Goal: Task Accomplishment & Management: Manage account settings

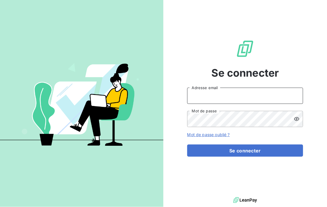
type input "[EMAIL_ADDRESS][DOMAIN_NAME]"
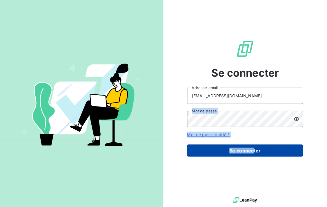
drag, startPoint x: 216, startPoint y: 108, endPoint x: 253, endPoint y: 148, distance: 54.6
click at [253, 148] on form "[EMAIL_ADDRESS][DOMAIN_NAME] Adresse email Mot de passe Mot de passe oublié ? S…" at bounding box center [246, 122] width 116 height 69
click at [253, 148] on button "Se connecter" at bounding box center [246, 151] width 116 height 12
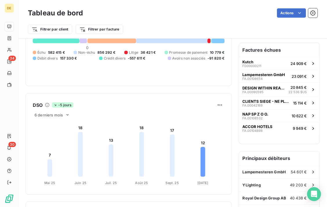
scroll to position [13, 0]
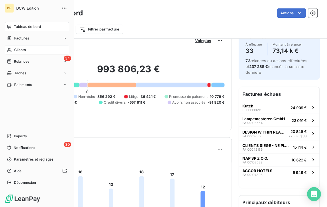
click at [19, 49] on span "Clients" at bounding box center [20, 49] width 12 height 5
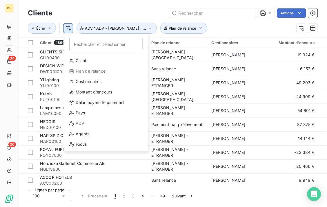
click at [69, 28] on html "DE 34 30 Clients Actions Échu Rechercher et sélectionner Client Plan de relance…" at bounding box center [163, 103] width 327 height 207
click at [85, 113] on div "Pays" at bounding box center [106, 113] width 80 height 9
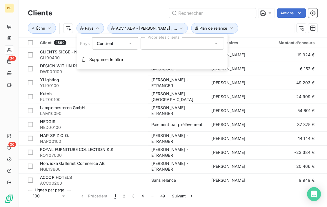
click at [149, 48] on div at bounding box center [183, 43] width 84 height 12
click at [150, 45] on input "text" at bounding box center [148, 43] width 5 height 5
click at [150, 45] on div at bounding box center [183, 43] width 84 height 12
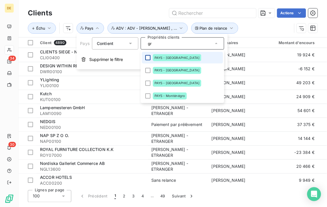
click at [146, 57] on div at bounding box center [147, 57] width 5 height 5
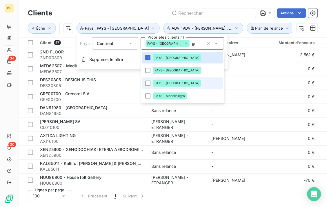
type input "g"
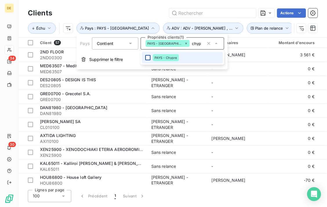
type input "chyp"
click at [148, 57] on div at bounding box center [147, 57] width 5 height 5
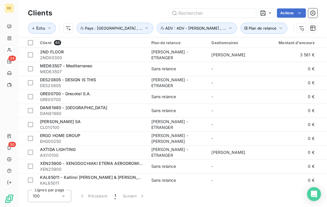
click at [129, 9] on div "Actions" at bounding box center [188, 12] width 259 height 9
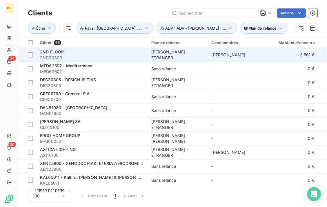
click at [169, 54] on div "[PERSON_NAME] - ETRANGER" at bounding box center [178, 55] width 53 height 12
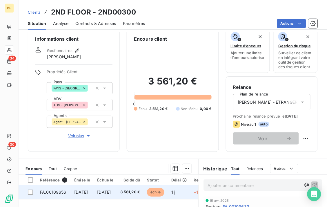
scroll to position [8, 0]
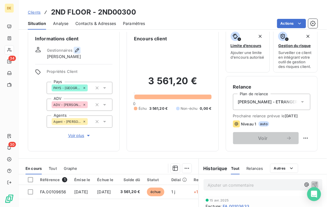
click at [75, 51] on icon "button" at bounding box center [77, 50] width 4 height 4
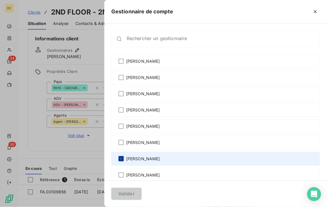
click at [123, 158] on icon at bounding box center [121, 158] width 3 height 3
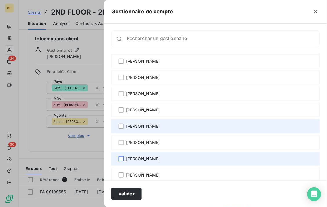
scroll to position [73, 0]
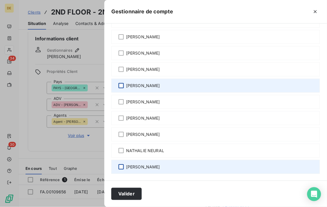
click at [121, 166] on div at bounding box center [121, 166] width 5 height 5
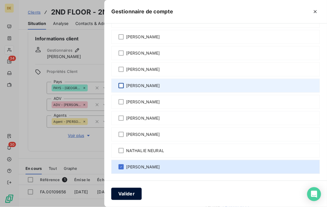
click at [126, 193] on button "Valider" at bounding box center [126, 194] width 30 height 12
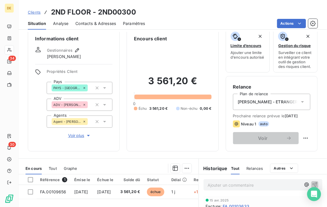
click at [300, 100] on icon at bounding box center [303, 102] width 6 height 6
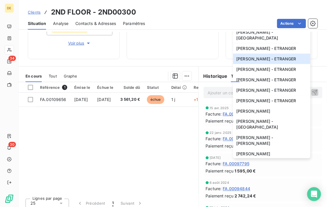
scroll to position [0, 0]
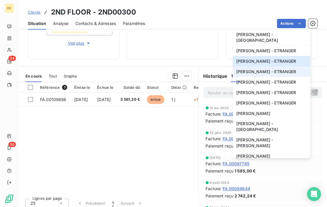
click at [254, 75] on span "[PERSON_NAME] - ETRANGER" at bounding box center [267, 72] width 60 height 6
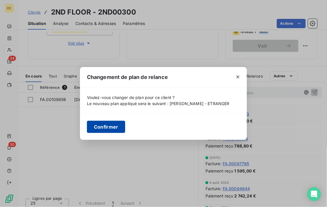
click at [115, 129] on button "Confirmer" at bounding box center [106, 127] width 38 height 12
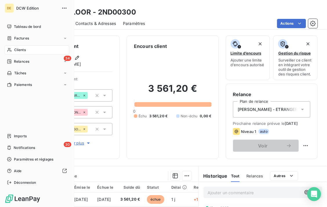
click at [15, 49] on span "Clients" at bounding box center [20, 49] width 12 height 5
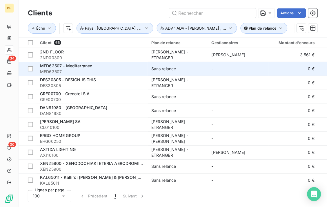
click at [167, 71] on div "Sans relance" at bounding box center [164, 69] width 25 height 6
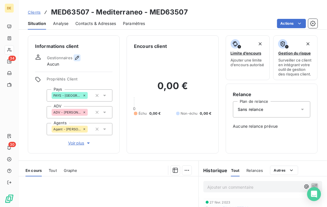
click at [75, 57] on icon "button" at bounding box center [77, 58] width 6 height 6
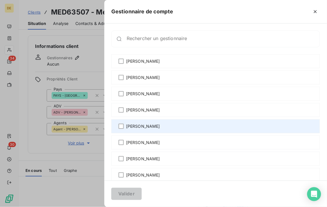
scroll to position [73, 0]
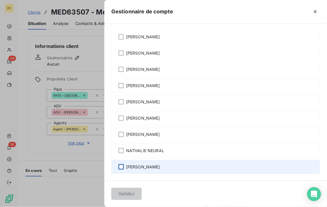
click at [122, 165] on div at bounding box center [121, 166] width 5 height 5
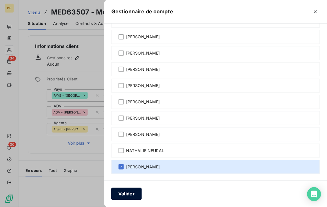
click at [133, 199] on button "Valider" at bounding box center [126, 194] width 30 height 12
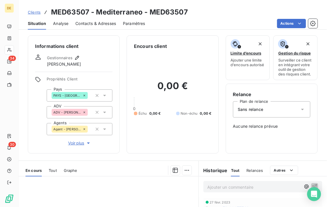
click at [258, 112] on span "Sans relance" at bounding box center [251, 110] width 26 height 6
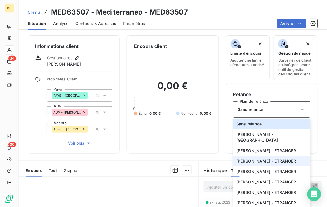
scroll to position [9, 0]
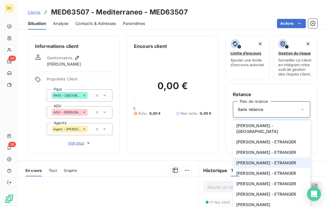
click at [253, 166] on span "[PERSON_NAME] - ETRANGER" at bounding box center [267, 163] width 60 height 6
click at [246, 170] on div "Changement de plan de relance Voulez-vous changer de plan pour ce client ? Le n…" at bounding box center [163, 103] width 327 height 207
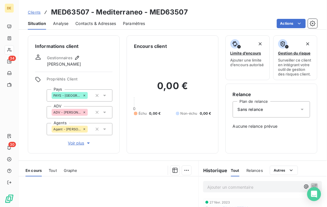
click at [246, 170] on div "Changement de plan de relance Voulez-vous changer de plan pour ce client ? Le n…" at bounding box center [163, 103] width 327 height 207
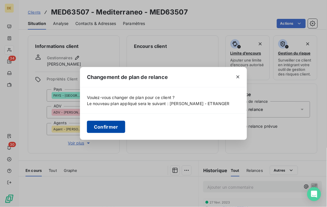
click at [102, 129] on button "Confirmer" at bounding box center [106, 127] width 38 height 12
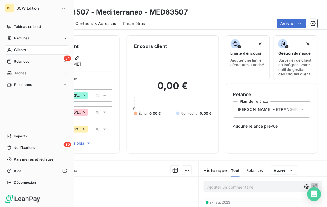
click at [20, 50] on span "Clients" at bounding box center [20, 49] width 12 height 5
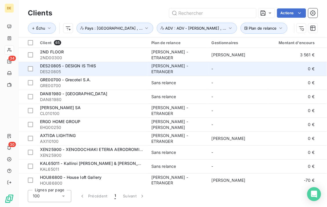
click at [105, 68] on div "DES20805 - DESIGN IS THIS" at bounding box center [92, 66] width 105 height 6
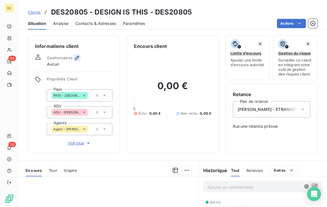
click at [74, 57] on icon "button" at bounding box center [77, 58] width 6 height 6
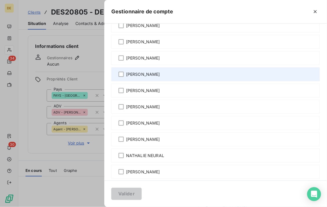
scroll to position [73, 0]
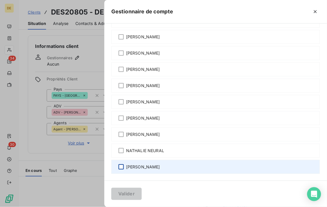
click at [120, 167] on div at bounding box center [121, 166] width 5 height 5
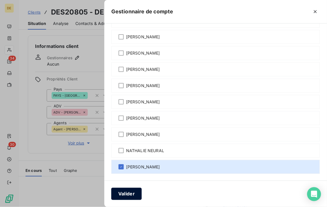
click at [127, 193] on button "Valider" at bounding box center [126, 194] width 30 height 12
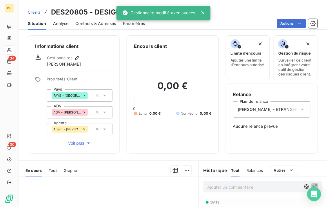
click at [247, 110] on span "[PERSON_NAME] - ETRANGER" at bounding box center [268, 110] width 60 height 6
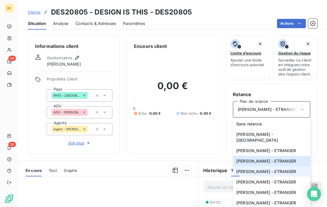
click at [250, 174] on span "[PERSON_NAME] - ETRANGER" at bounding box center [267, 172] width 60 height 6
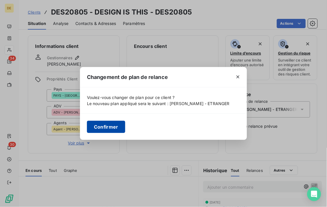
click at [103, 130] on button "Confirmer" at bounding box center [106, 127] width 38 height 12
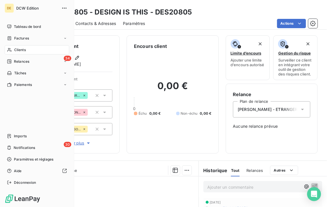
click at [15, 50] on span "Clients" at bounding box center [20, 49] width 12 height 5
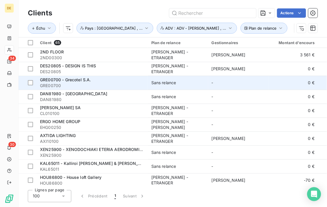
click at [74, 82] on div "GRE00700 - Grecotel S.A." at bounding box center [92, 80] width 105 height 6
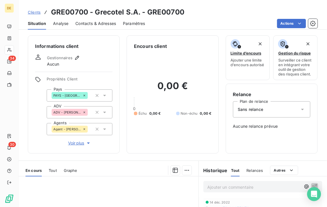
click at [258, 107] on span "Sans relance" at bounding box center [251, 110] width 26 height 6
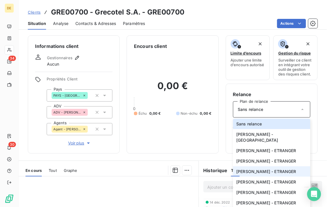
click at [248, 174] on span "[PERSON_NAME] - ETRANGER" at bounding box center [267, 172] width 60 height 6
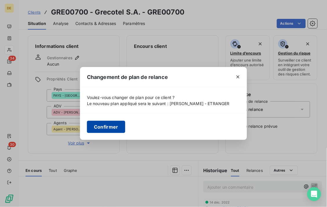
click at [95, 126] on button "Confirmer" at bounding box center [106, 127] width 38 height 12
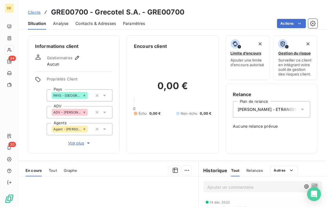
click at [76, 61] on div "Gestionnaires Aucun" at bounding box center [64, 60] width 34 height 13
click at [76, 57] on icon "button" at bounding box center [77, 58] width 6 height 6
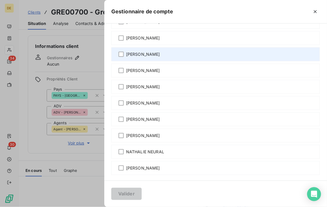
scroll to position [73, 0]
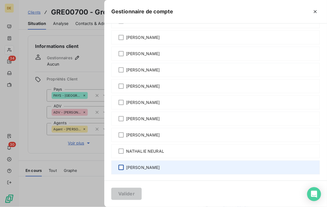
click at [123, 167] on div at bounding box center [121, 167] width 5 height 5
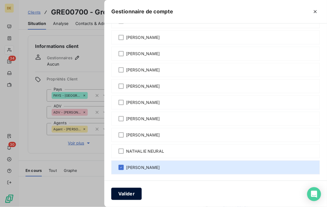
click at [127, 195] on button "Valider" at bounding box center [126, 194] width 30 height 12
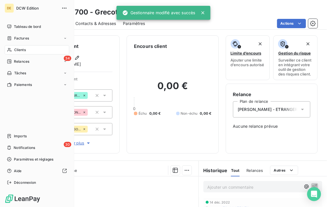
click at [10, 50] on icon at bounding box center [9, 50] width 5 height 5
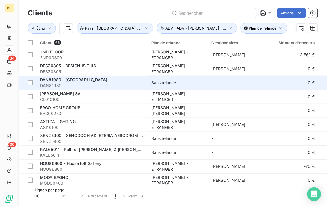
click at [167, 83] on div "Sans relance" at bounding box center [164, 83] width 25 height 6
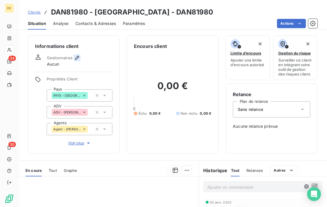
click at [77, 57] on icon "button" at bounding box center [77, 58] width 6 height 6
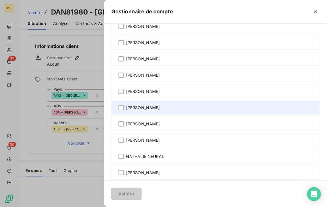
scroll to position [73, 0]
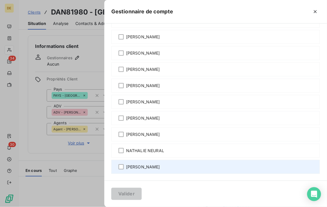
click at [138, 170] on span "[PERSON_NAME]" at bounding box center [143, 167] width 34 height 6
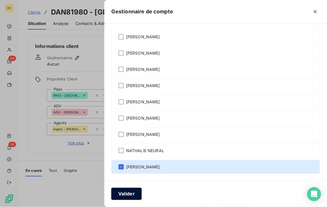
click at [130, 192] on button "Valider" at bounding box center [126, 194] width 30 height 12
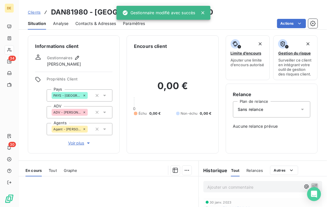
click at [262, 109] on div "Sans relance" at bounding box center [272, 109] width 78 height 16
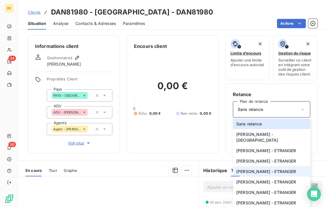
click at [246, 174] on span "[PERSON_NAME] - ETRANGER" at bounding box center [267, 172] width 60 height 6
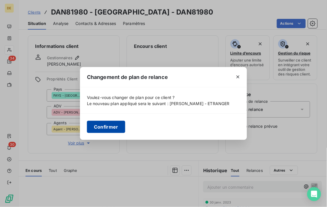
click at [106, 133] on button "Confirmer" at bounding box center [106, 127] width 38 height 12
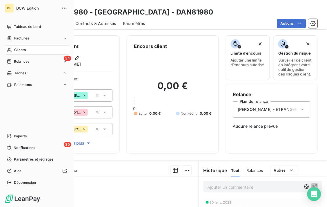
click at [21, 49] on span "Clients" at bounding box center [20, 49] width 12 height 5
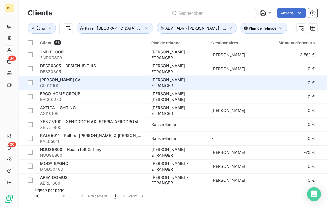
click at [178, 81] on div "[PERSON_NAME] - ETRANGER" at bounding box center [178, 83] width 53 height 12
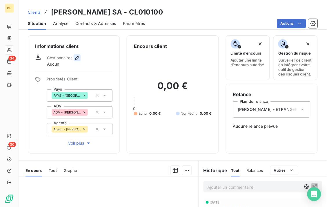
click at [75, 58] on icon "button" at bounding box center [77, 58] width 4 height 4
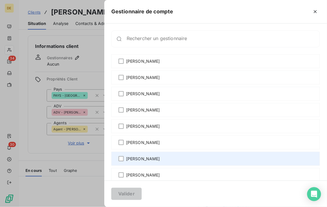
scroll to position [73, 0]
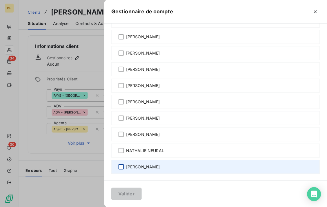
click at [121, 165] on div at bounding box center [121, 166] width 5 height 5
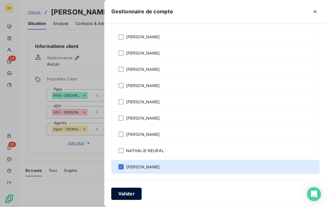
click at [131, 197] on button "Valider" at bounding box center [126, 194] width 30 height 12
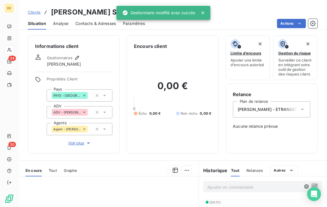
click at [262, 108] on span "[PERSON_NAME] - ETRANGER" at bounding box center [268, 110] width 60 height 6
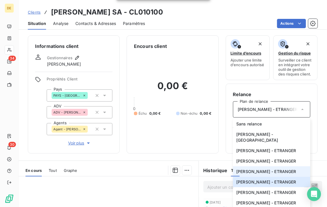
click at [243, 174] on span "[PERSON_NAME] - ETRANGER" at bounding box center [267, 172] width 60 height 6
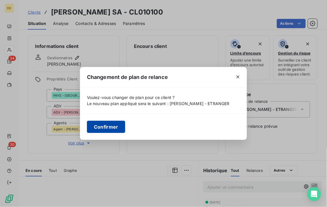
click at [104, 127] on button "Confirmer" at bounding box center [106, 127] width 38 height 12
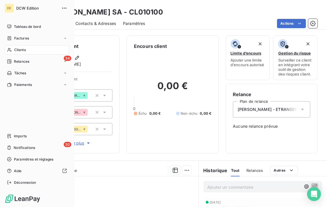
click at [16, 51] on span "Clients" at bounding box center [20, 49] width 12 height 5
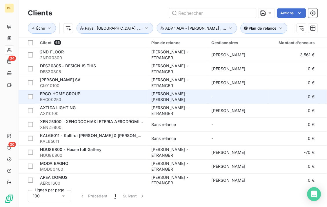
click at [94, 98] on span "EHG00250" at bounding box center [92, 100] width 105 height 6
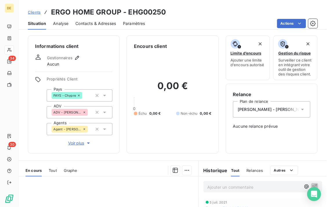
click at [274, 108] on span "[PERSON_NAME] - [PERSON_NAME]" at bounding box center [274, 110] width 72 height 6
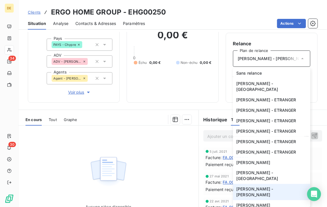
scroll to position [10, 0]
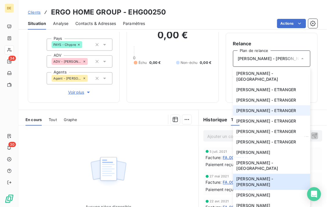
click at [254, 114] on span "[PERSON_NAME] - ETRANGER" at bounding box center [267, 111] width 60 height 6
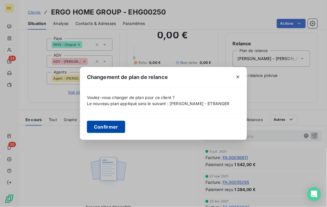
click at [102, 126] on button "Confirmer" at bounding box center [106, 127] width 38 height 12
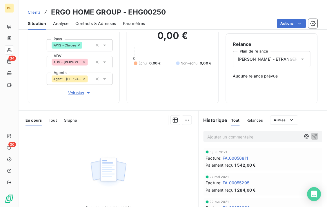
scroll to position [0, 0]
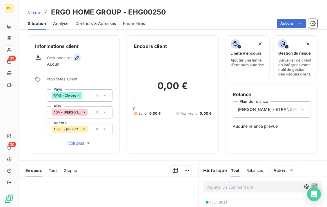
click at [77, 59] on icon "button" at bounding box center [77, 58] width 6 height 6
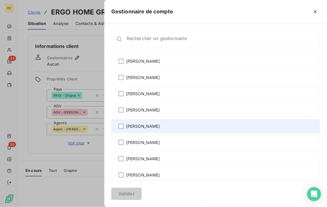
scroll to position [73, 0]
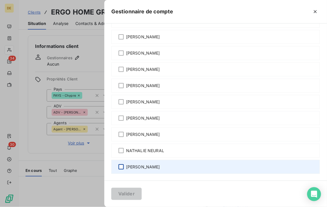
click at [119, 168] on div at bounding box center [121, 166] width 5 height 5
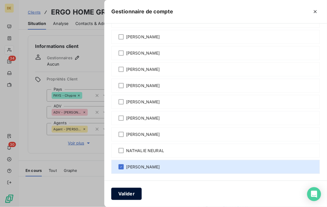
click at [121, 194] on button "Valider" at bounding box center [126, 194] width 30 height 12
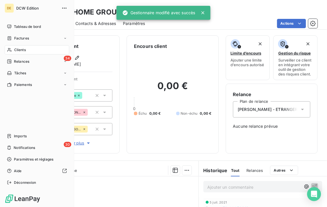
click at [15, 50] on span "Clients" at bounding box center [20, 49] width 12 height 5
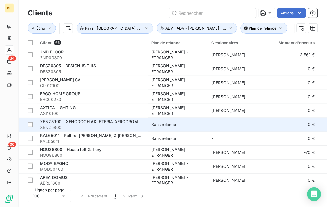
click at [176, 122] on div "Sans relance" at bounding box center [164, 125] width 25 height 6
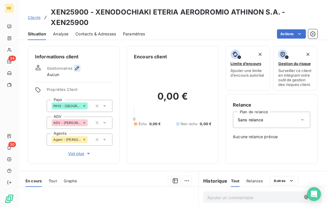
click at [79, 67] on icon "button" at bounding box center [77, 68] width 4 height 4
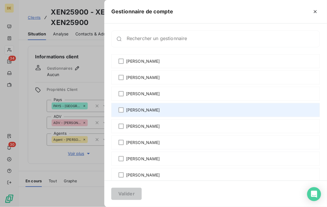
scroll to position [73, 0]
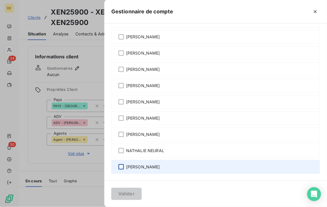
click at [122, 167] on div at bounding box center [121, 166] width 5 height 5
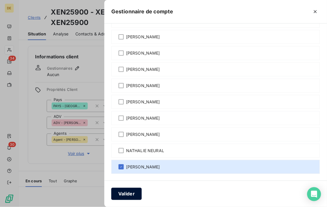
click at [125, 196] on button "Valider" at bounding box center [126, 194] width 30 height 12
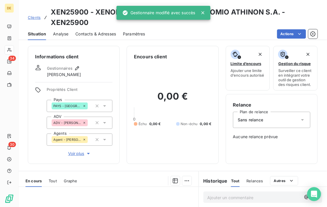
click at [250, 118] on span "Sans relance" at bounding box center [251, 120] width 26 height 6
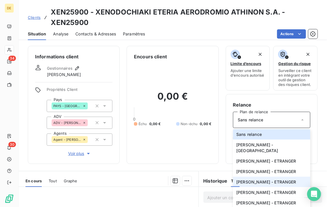
click at [246, 185] on span "[PERSON_NAME] - ETRANGER" at bounding box center [267, 182] width 60 height 6
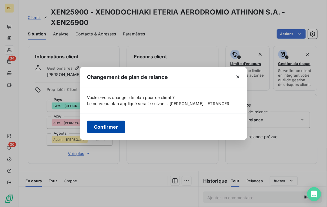
click at [103, 133] on button "Confirmer" at bounding box center [106, 127] width 38 height 12
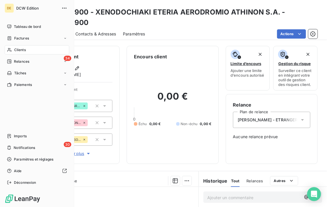
click at [16, 51] on span "Clients" at bounding box center [20, 49] width 12 height 5
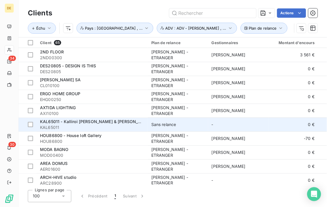
click at [109, 124] on div "KAL65011 - Kalliroi [PERSON_NAME] & [PERSON_NAME]" at bounding box center [92, 122] width 105 height 6
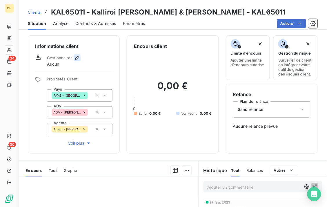
click at [75, 56] on icon "button" at bounding box center [77, 58] width 6 height 6
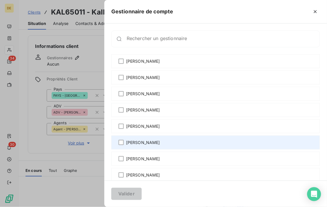
scroll to position [73, 0]
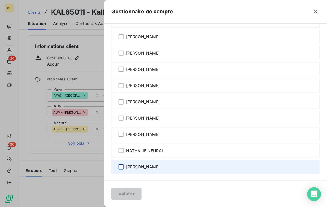
click at [121, 169] on div at bounding box center [121, 166] width 5 height 5
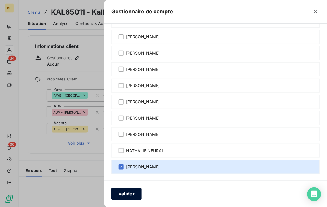
click at [128, 196] on button "Valider" at bounding box center [126, 194] width 30 height 12
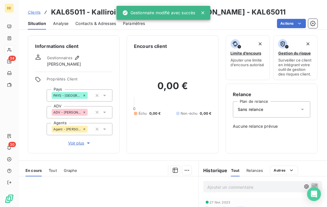
click at [245, 112] on div "Sans relance" at bounding box center [272, 109] width 78 height 16
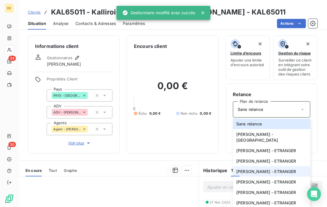
click at [246, 174] on span "[PERSON_NAME] - ETRANGER" at bounding box center [267, 172] width 60 height 6
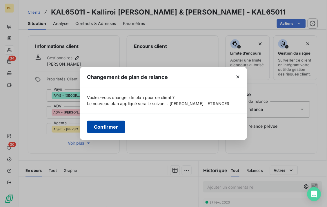
click at [119, 125] on button "Confirmer" at bounding box center [106, 127] width 38 height 12
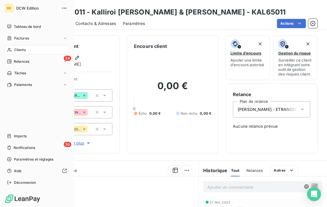
click at [21, 49] on span "Clients" at bounding box center [20, 49] width 12 height 5
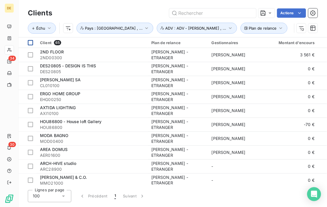
click at [30, 42] on div at bounding box center [30, 42] width 5 height 5
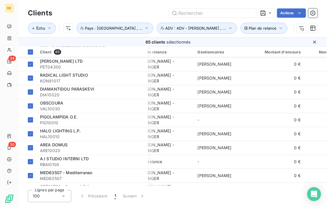
scroll to position [779, 14]
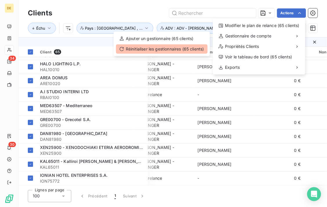
click at [194, 48] on div "Réinitialiser les gestionnaires (65 clients)" at bounding box center [162, 48] width 92 height 9
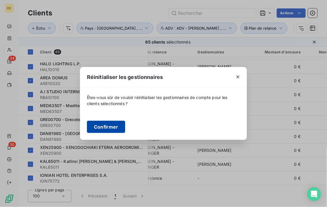
click at [116, 128] on button "Confirmer" at bounding box center [106, 127] width 38 height 12
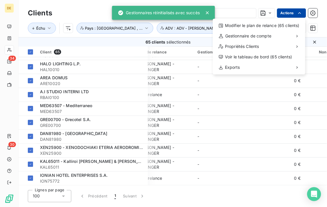
click at [296, 13] on html "DE 34 30 Clients Actions Modifier le plan de relance (65 clients) Gestionnaire …" at bounding box center [163, 103] width 327 height 207
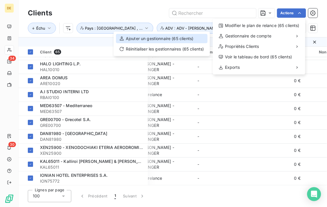
click at [179, 39] on div "Ajouter un gestionnaire (65 clients)" at bounding box center [162, 38] width 92 height 9
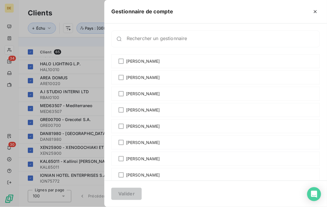
scroll to position [73, 0]
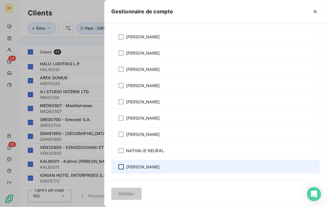
click at [120, 167] on div at bounding box center [121, 166] width 5 height 5
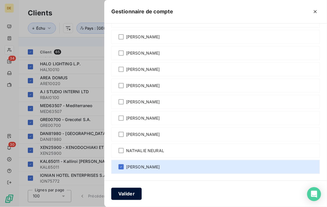
click at [127, 195] on button "Valider" at bounding box center [126, 194] width 30 height 12
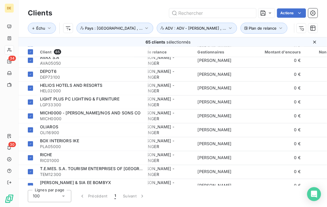
scroll to position [0, 14]
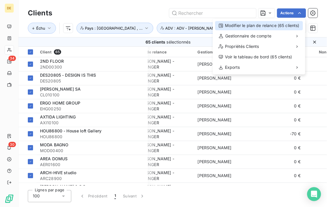
click at [264, 25] on div "Modifier le plan de relance (65 clients)" at bounding box center [259, 25] width 88 height 9
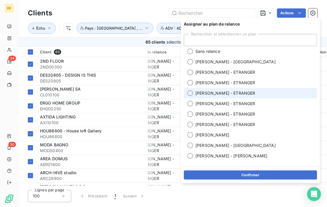
click at [211, 91] on span "[PERSON_NAME] - ETRANGER" at bounding box center [226, 93] width 60 height 6
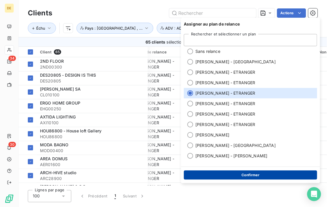
click at [219, 177] on button "Confirmer" at bounding box center [251, 175] width 134 height 9
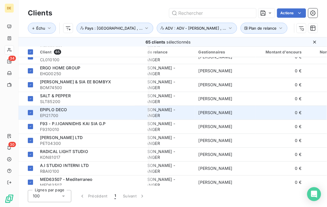
scroll to position [0, 13]
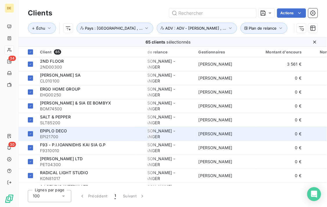
drag, startPoint x: 235, startPoint y: 129, endPoint x: 250, endPoint y: 134, distance: 15.7
click at [250, 134] on td "[PERSON_NAME]" at bounding box center [225, 134] width 60 height 14
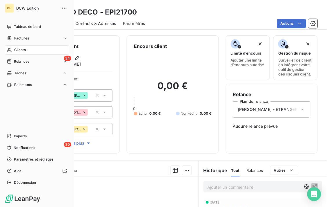
click at [9, 47] on div "Clients" at bounding box center [37, 49] width 65 height 9
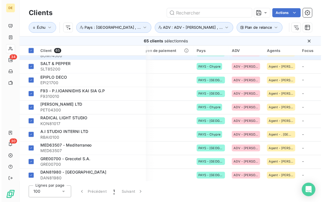
scroll to position [0, 304]
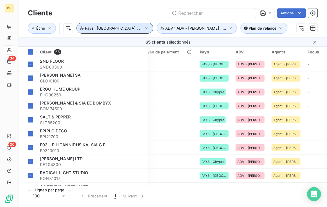
click at [124, 28] on span "Pays : [GEOGRAPHIC_DATA] , ..." at bounding box center [114, 28] width 58 height 5
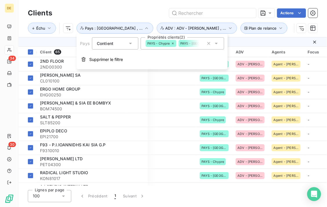
click at [172, 43] on icon at bounding box center [172, 43] width 3 height 3
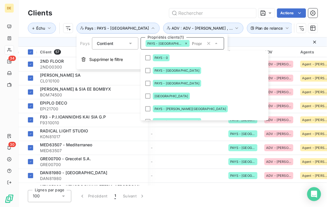
scroll to position [377, 0]
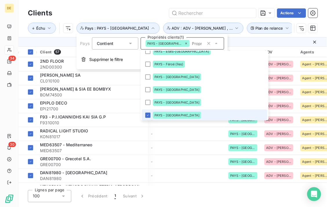
click at [185, 43] on icon at bounding box center [186, 43] width 3 height 3
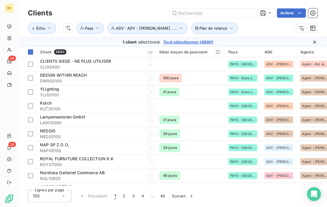
click at [249, 30] on div "Échu Plan de relance Pays ADV : ADV - [PERSON_NAME] , ..." at bounding box center [160, 28] width 264 height 11
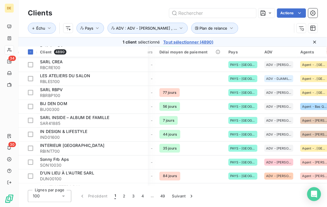
scroll to position [794, 275]
